Goal: Task Accomplishment & Management: Manage account settings

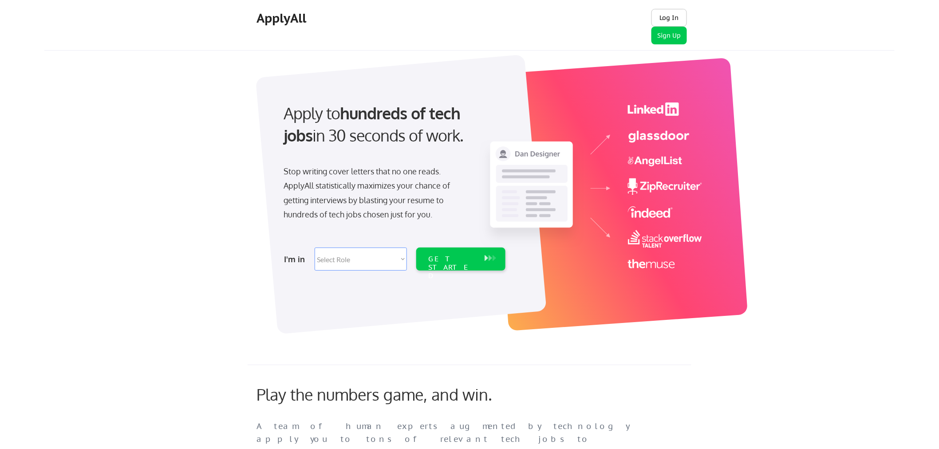
click at [667, 17] on button "Log In" at bounding box center [668, 18] width 35 height 18
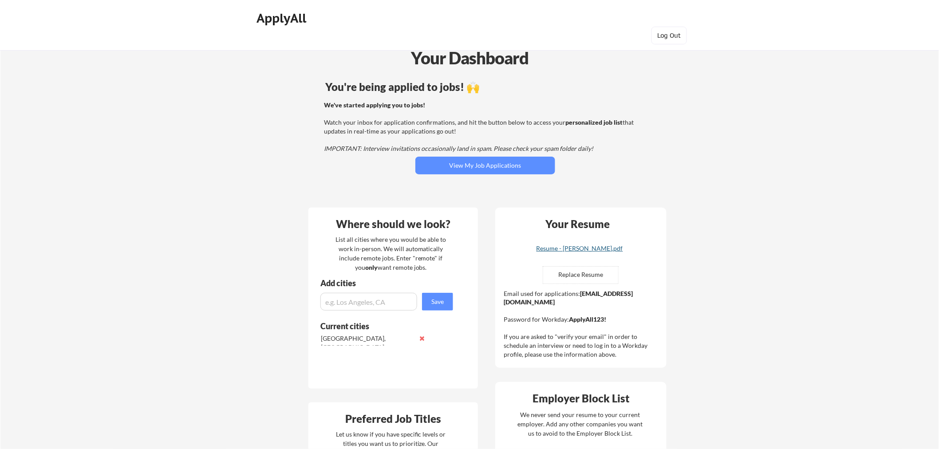
click at [609, 248] on div "Resume - Abena Achianor.pdf" at bounding box center [580, 248] width 106 height 6
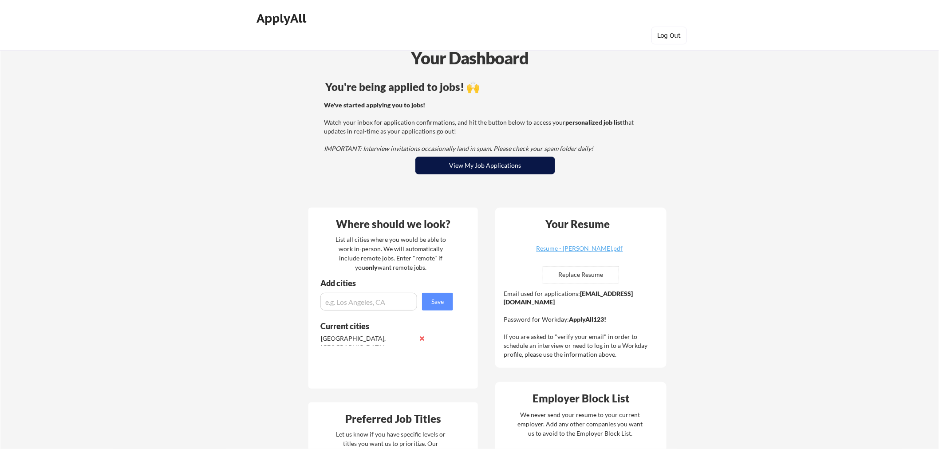
click at [474, 166] on button "View My Job Applications" at bounding box center [485, 166] width 140 height 18
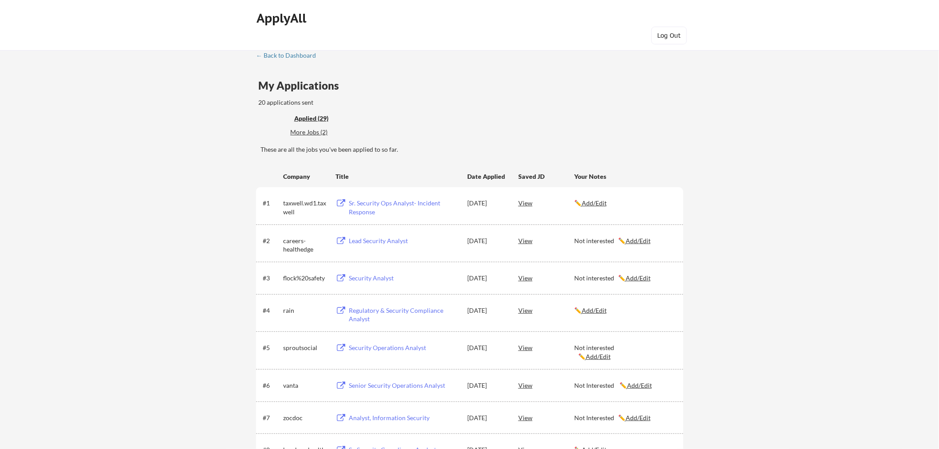
click at [421, 202] on div "Sr. Security Ops Analyst- Incident Response" at bounding box center [404, 207] width 110 height 17
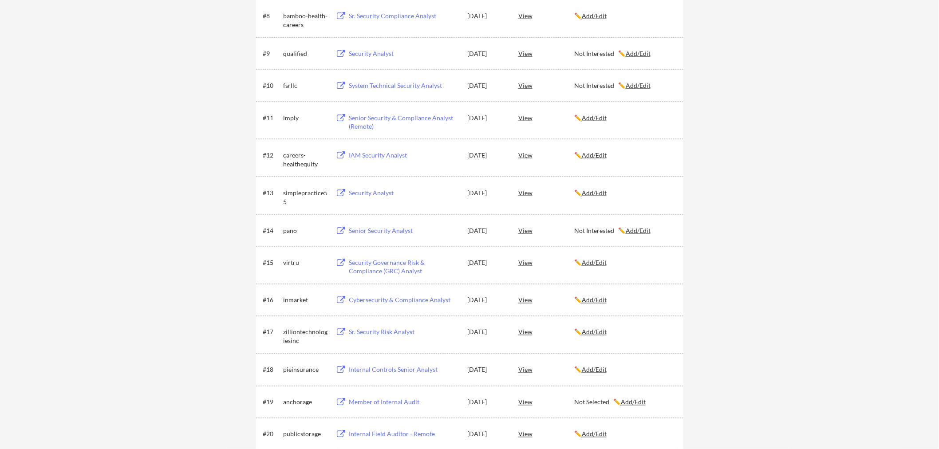
scroll to position [413, 0]
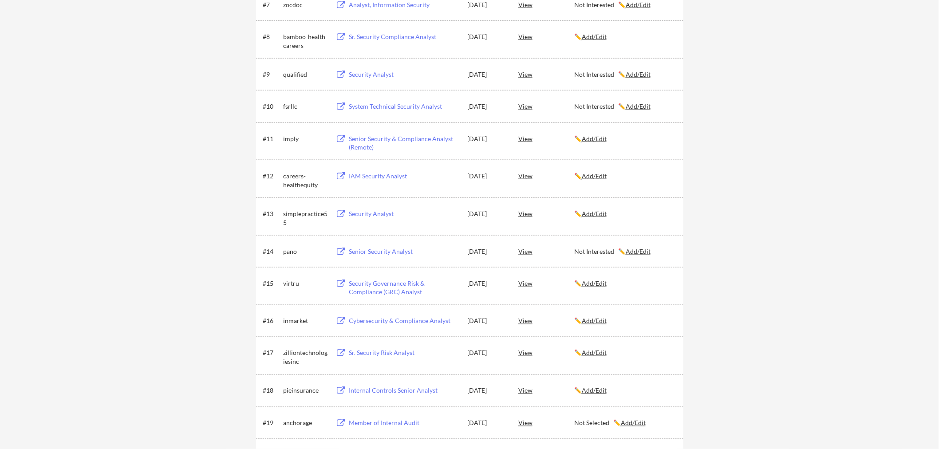
click at [597, 214] on u "Add/Edit" at bounding box center [594, 214] width 25 height 8
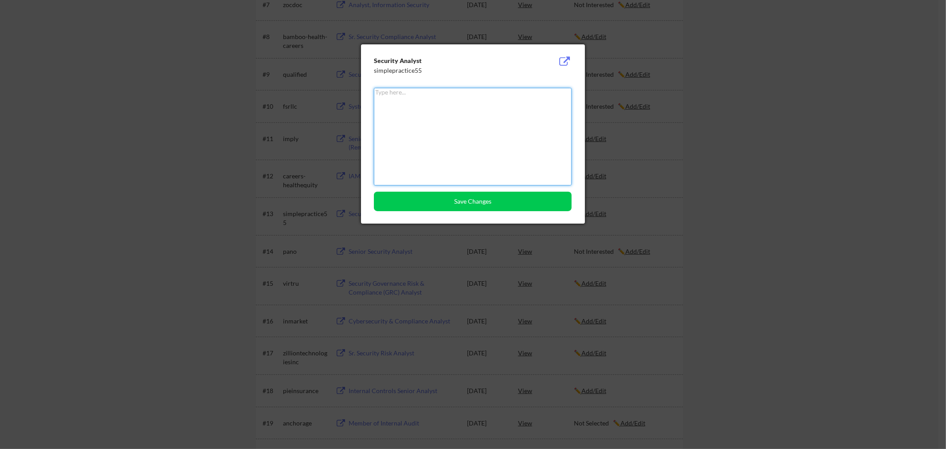
click at [410, 122] on textarea at bounding box center [473, 137] width 198 height 98
type textarea "Not Interested"
click at [537, 209] on button "Save Changes" at bounding box center [473, 202] width 198 height 20
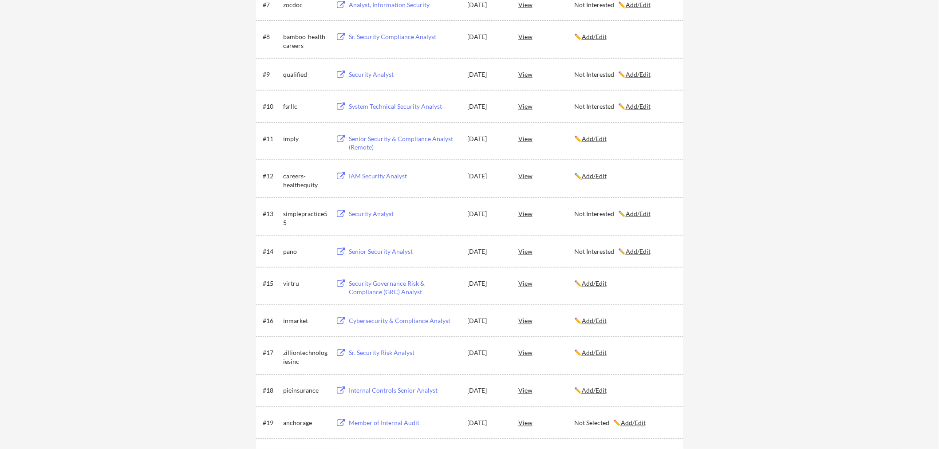
click at [390, 175] on div "IAM Security Analyst" at bounding box center [404, 176] width 110 height 9
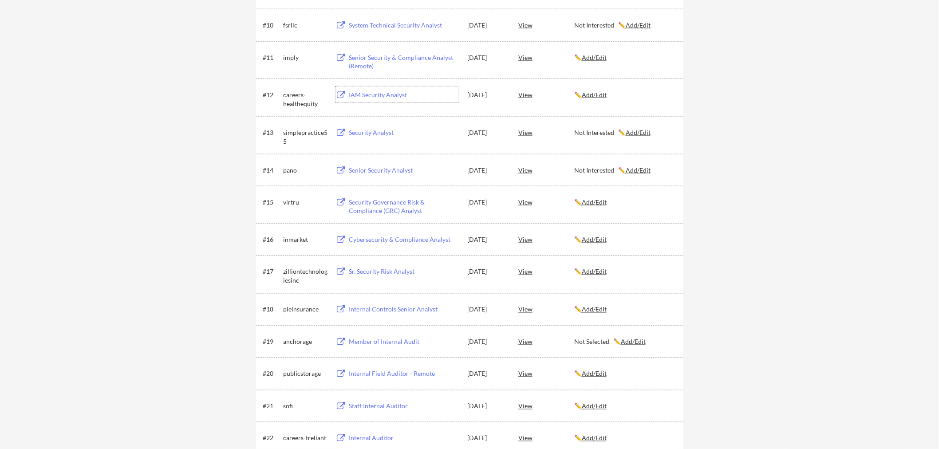
scroll to position [511, 0]
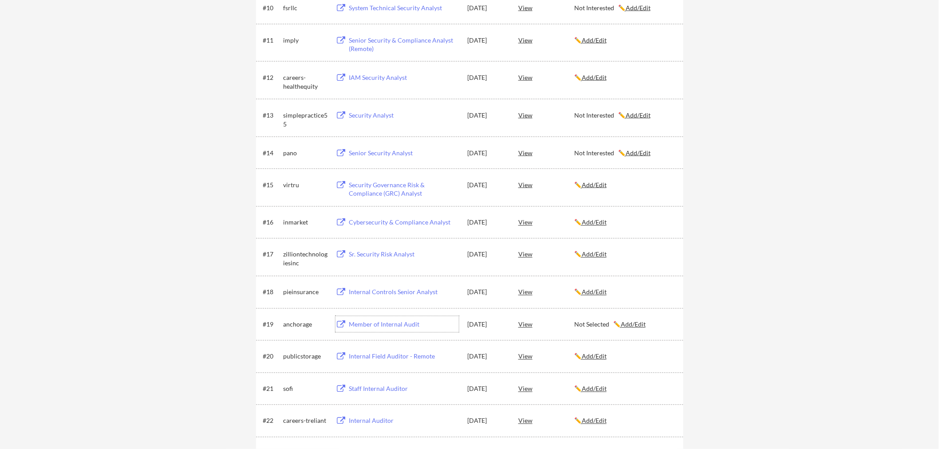
click at [391, 327] on div "Member of Internal Audit" at bounding box center [404, 324] width 110 height 9
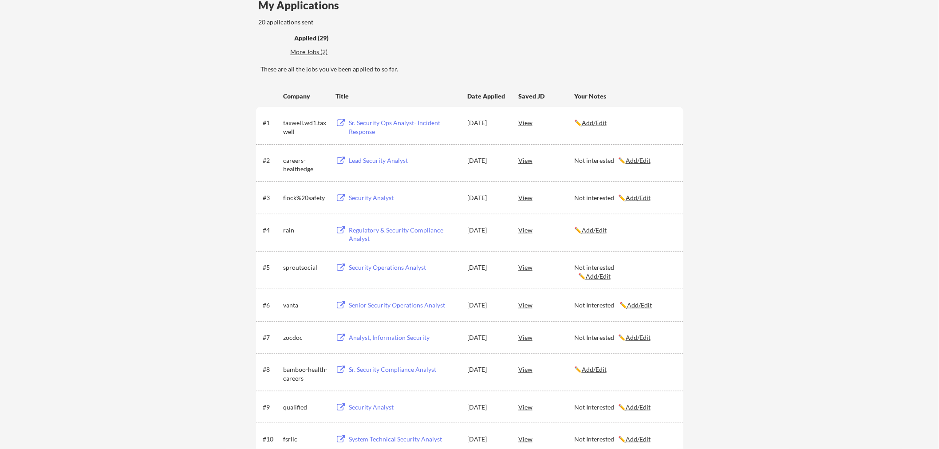
scroll to position [68, 0]
